Goal: Transaction & Acquisition: Purchase product/service

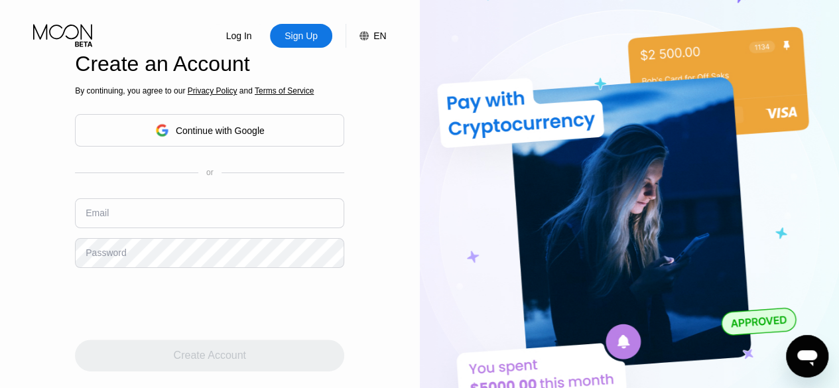
click at [295, 135] on div "Continue with Google" at bounding box center [209, 130] width 269 height 32
click at [241, 139] on div "Continue with Google" at bounding box center [209, 130] width 109 height 21
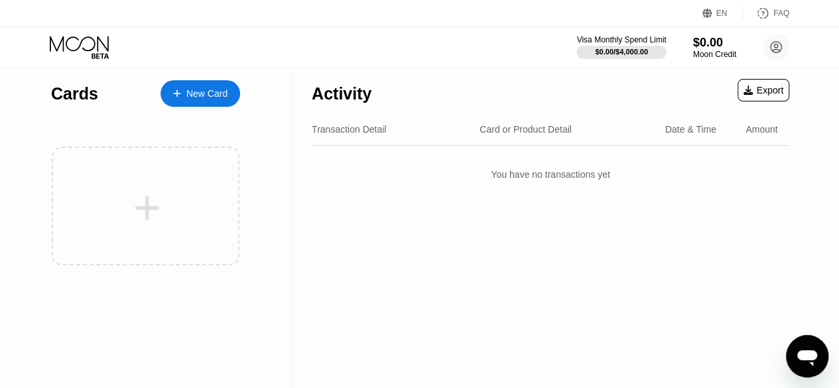
click at [212, 76] on div "Cards New Card" at bounding box center [145, 90] width 189 height 46
click at [208, 97] on div "New Card" at bounding box center [206, 93] width 41 height 11
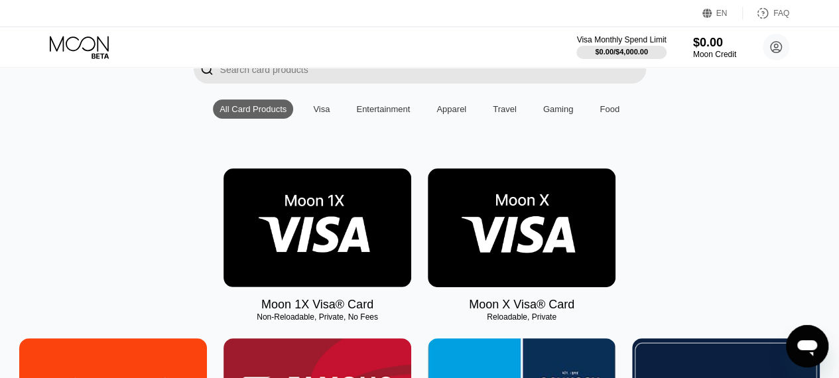
scroll to position [133, 0]
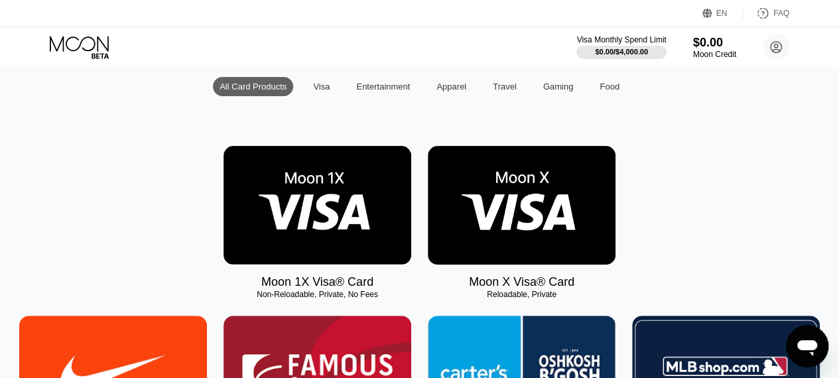
click at [459, 239] on img at bounding box center [522, 205] width 188 height 119
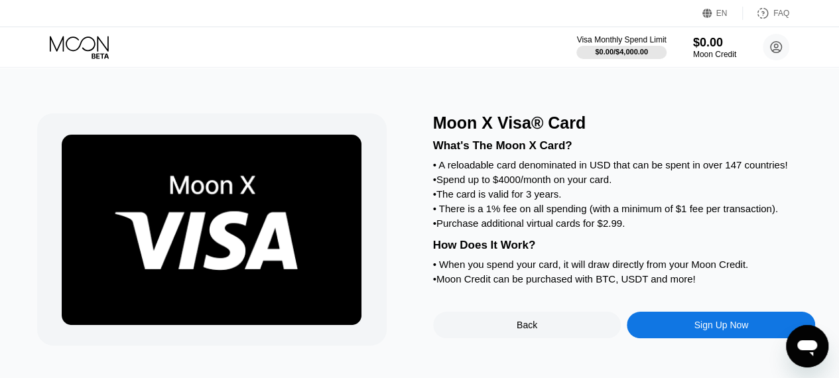
click at [564, 338] on div "Back" at bounding box center [527, 325] width 188 height 27
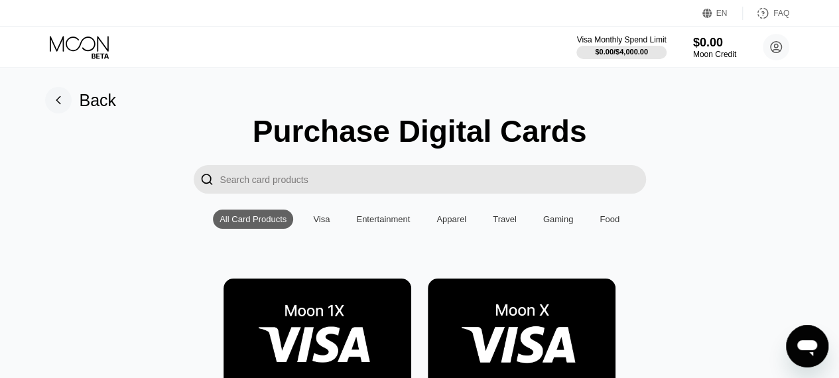
click at [483, 300] on img at bounding box center [522, 337] width 188 height 119
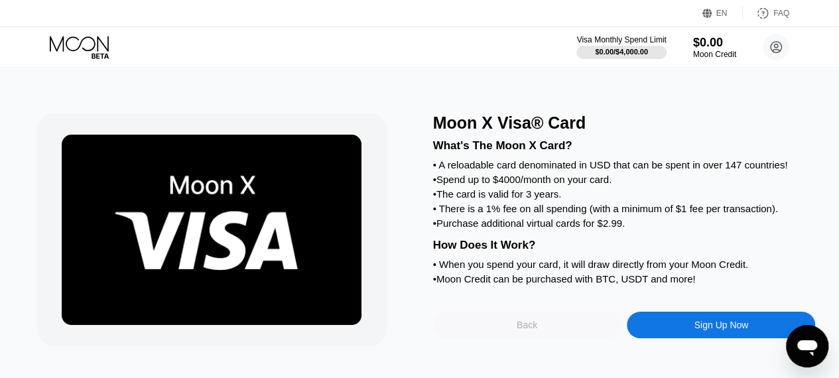
click at [587, 338] on div "Back" at bounding box center [527, 325] width 188 height 27
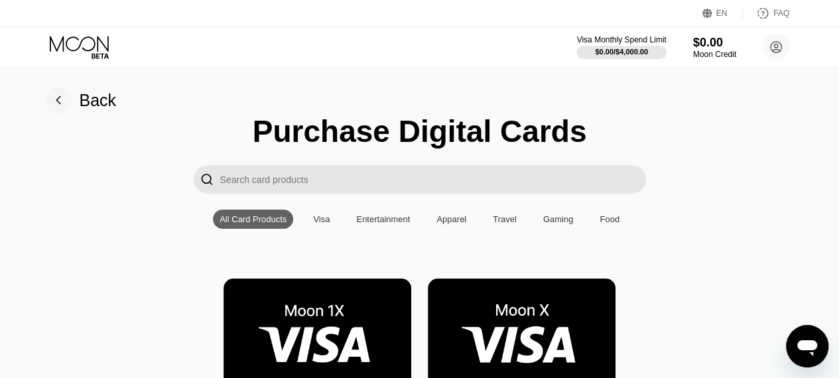
click at [389, 310] on img at bounding box center [317, 337] width 188 height 119
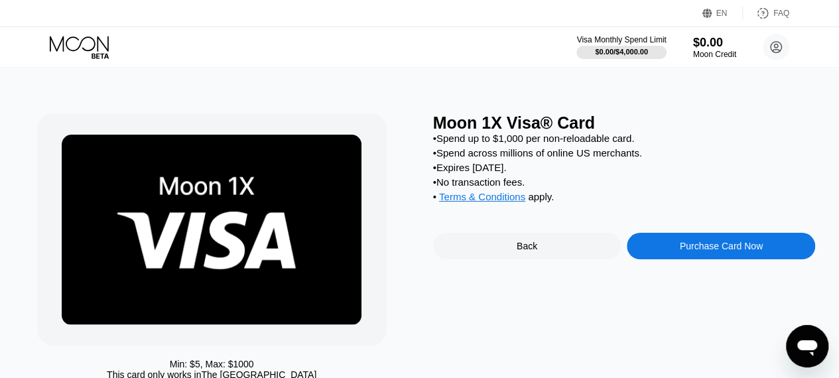
click at [694, 259] on div "Purchase Card Now" at bounding box center [721, 246] width 188 height 27
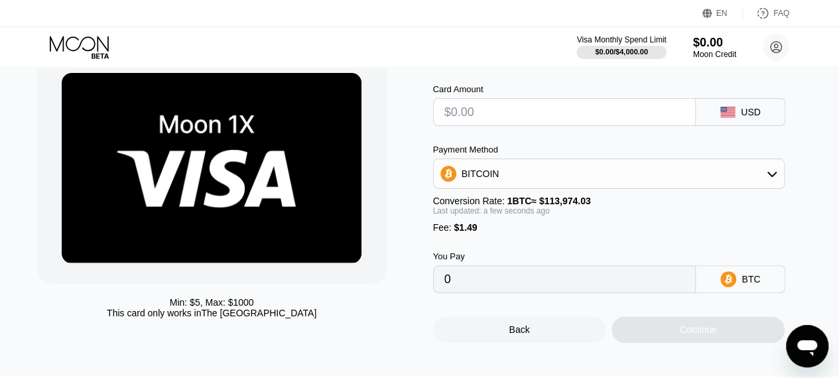
scroll to position [133, 0]
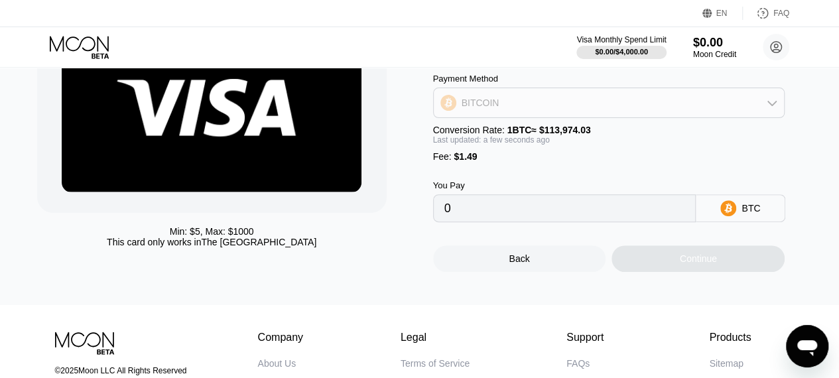
click at [605, 111] on div "BITCOIN" at bounding box center [609, 103] width 351 height 27
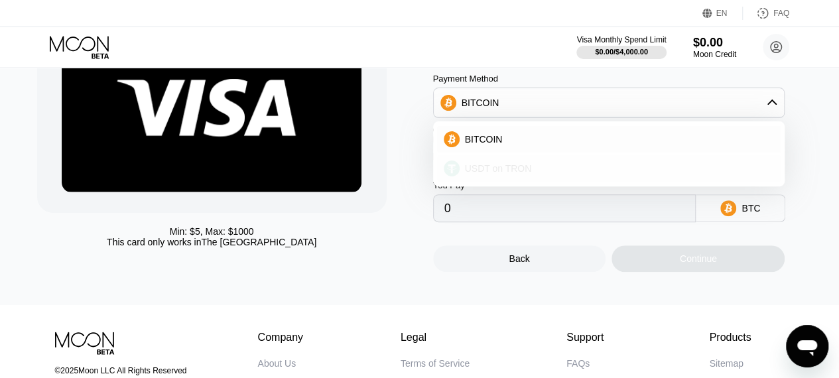
click at [589, 169] on div "USDT on TRON" at bounding box center [616, 168] width 315 height 11
type input "0.00"
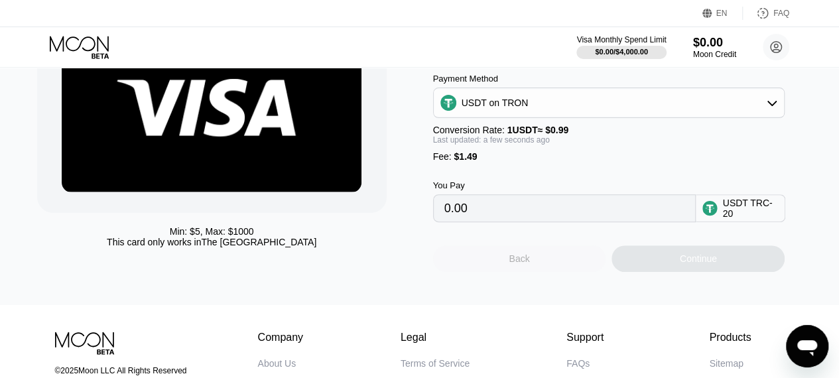
click at [540, 272] on div "Back" at bounding box center [519, 258] width 173 height 27
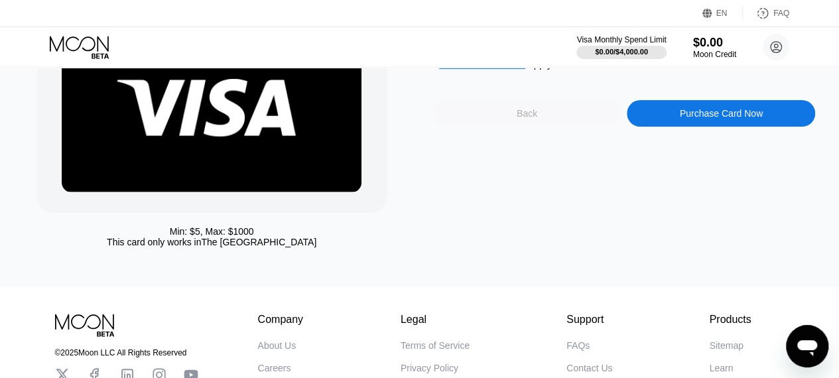
click at [564, 127] on div "Back" at bounding box center [527, 113] width 188 height 27
